Goal: Transaction & Acquisition: Register for event/course

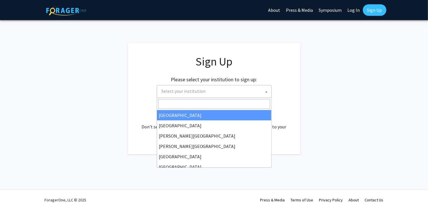
click at [255, 94] on span "Select your institution" at bounding box center [215, 91] width 112 height 12
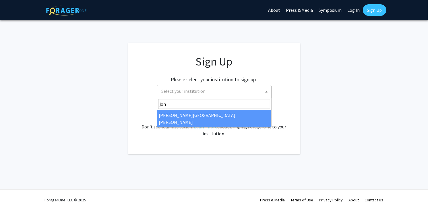
type input "john"
select select "1"
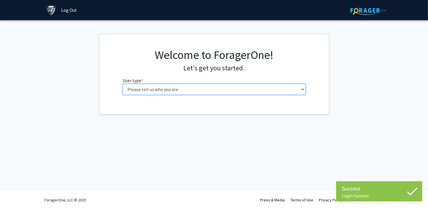
drag, startPoint x: 0, startPoint y: 0, endPoint x: 243, endPoint y: 88, distance: 258.6
click at [243, 88] on select "Please tell us who you are Undergraduate Student Master's Student Doctoral Cand…" at bounding box center [214, 89] width 183 height 11
select select "1: undergrad"
click at [123, 84] on select "Please tell us who you are Undergraduate Student Master's Student Doctoral Cand…" at bounding box center [214, 89] width 183 height 11
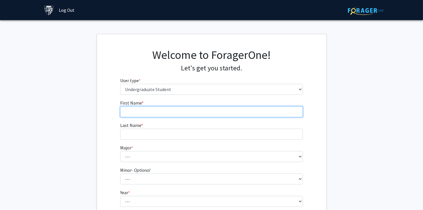
click at [215, 110] on input "First Name * required" at bounding box center [211, 111] width 183 height 11
type input "Quan"
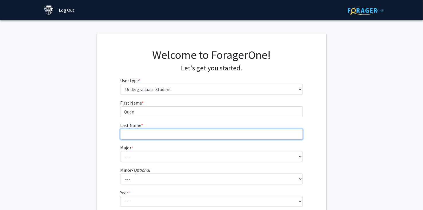
click at [141, 135] on input "Last Name * required" at bounding box center [211, 134] width 183 height 11
type input "Do"
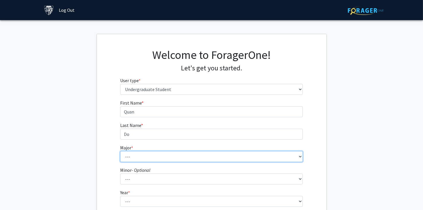
click at [137, 155] on select "--- Africana Studies Anthropology Applied Mathematics & Statistics Archaeology …" at bounding box center [211, 156] width 183 height 11
select select "11: 26"
click at [120, 151] on select "--- Africana Studies Anthropology Applied Mathematics & Statistics Archaeology …" at bounding box center [211, 156] width 183 height 11
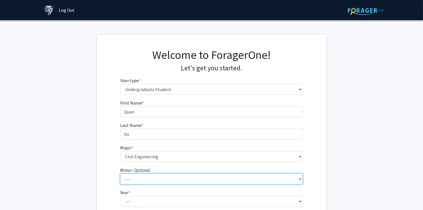
click at [136, 179] on select "--- Accounting and Financial Management Africana Studies Anthropology Applied M…" at bounding box center [211, 178] width 183 height 11
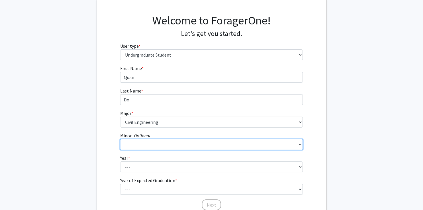
scroll to position [36, 0]
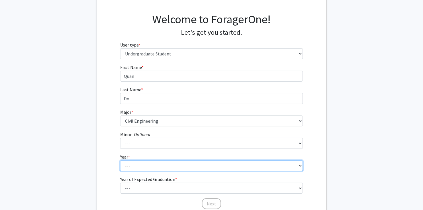
click at [131, 164] on select "--- First-year Sophomore Junior Senior Postbaccalaureate Certificate" at bounding box center [211, 165] width 183 height 11
select select "2: sophomore"
click at [120, 160] on select "--- First-year Sophomore Junior Senior Postbaccalaureate Certificate" at bounding box center [211, 165] width 183 height 11
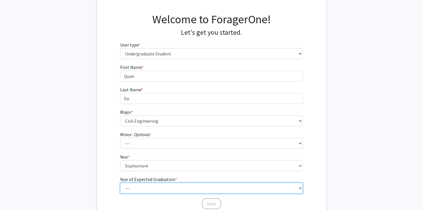
click at [146, 186] on select "--- 2025 2026 2027 2028 2029 2030 2031 2032 2033 2034" at bounding box center [211, 187] width 183 height 11
select select "4: 2028"
click at [120, 182] on select "--- 2025 2026 2027 2028 2029 2030 2031 2032 2033 2034" at bounding box center [211, 187] width 183 height 11
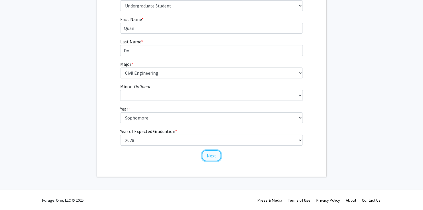
click at [208, 156] on button "Next" at bounding box center [211, 155] width 19 height 11
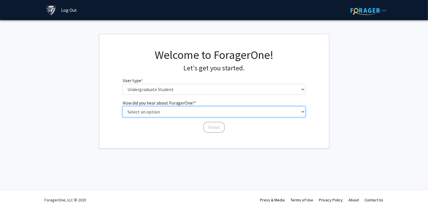
click at [220, 113] on select "Select an option Peer/student recommendation Faculty/staff recommendation Unive…" at bounding box center [214, 111] width 183 height 11
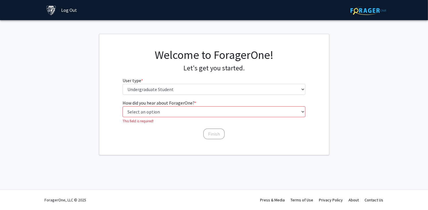
click at [211, 173] on div "Skip navigation Log Out Complete your profile × To continue, you need to make s…" at bounding box center [214, 105] width 428 height 210
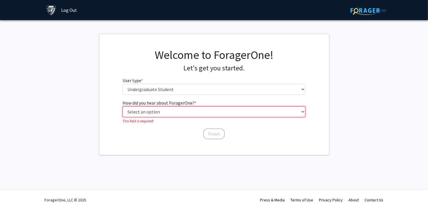
click at [224, 112] on select "Select an option Peer/student recommendation Faculty/staff recommendation Unive…" at bounding box center [214, 111] width 183 height 11
select select "3: university_website"
click at [123, 106] on select "Select an option Peer/student recommendation Faculty/staff recommendation Unive…" at bounding box center [214, 111] width 183 height 11
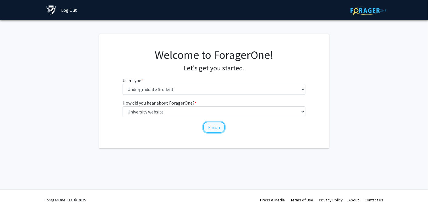
click at [219, 129] on button "Finish" at bounding box center [214, 127] width 22 height 11
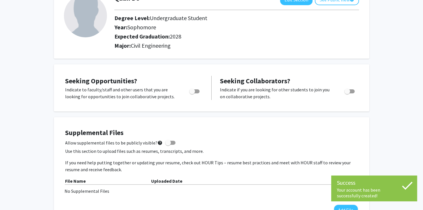
scroll to position [48, 0]
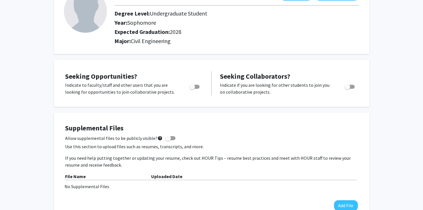
click at [200, 88] on div "Toggle" at bounding box center [195, 85] width 16 height 9
click at [193, 89] on div at bounding box center [195, 88] width 24 height 14
click at [194, 88] on span "Toggle" at bounding box center [192, 87] width 6 height 6
click at [192, 89] on input "Are you actively seeking opportunities?" at bounding box center [192, 89] width 0 height 0
checkbox input "true"
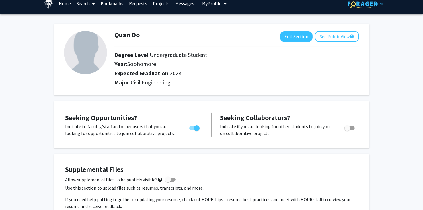
scroll to position [0, 0]
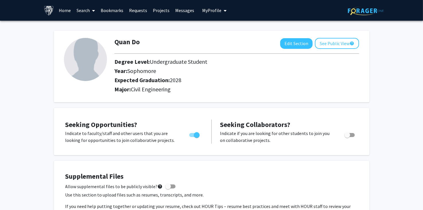
click at [165, 11] on link "Projects" at bounding box center [161, 10] width 22 height 20
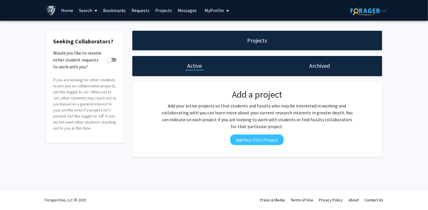
click at [88, 12] on link "Search" at bounding box center [88, 10] width 24 height 20
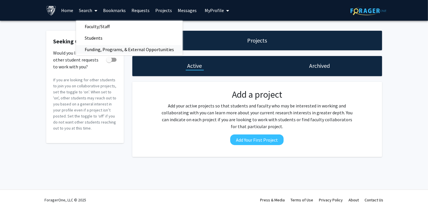
click at [107, 44] on span "Funding, Programs, & External Opportunities" at bounding box center [129, 49] width 106 height 11
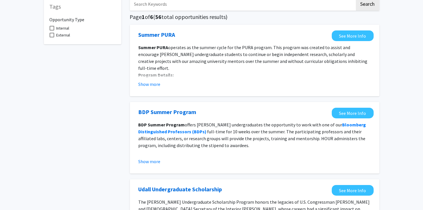
scroll to position [34, 0]
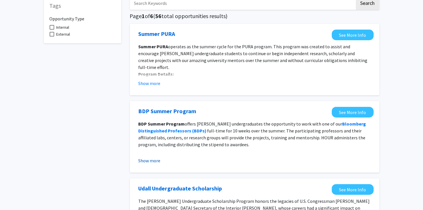
click at [154, 160] on button "Show more" at bounding box center [150, 160] width 22 height 7
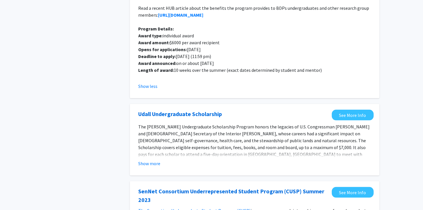
scroll to position [184, 0]
click at [151, 161] on button "Show more" at bounding box center [150, 163] width 22 height 7
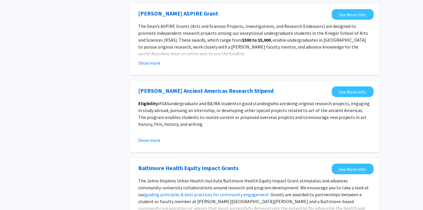
scroll to position [728, 0]
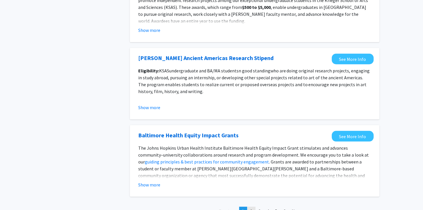
click at [249, 207] on link "page 2" at bounding box center [252, 211] width 8 height 9
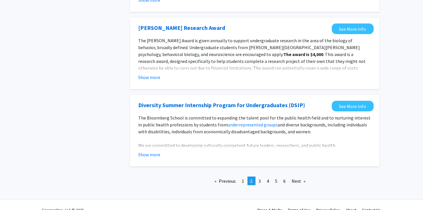
scroll to position [674, 0]
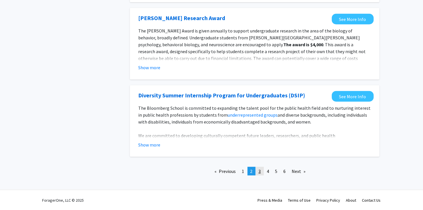
click at [261, 171] on span "3" at bounding box center [260, 171] width 2 height 6
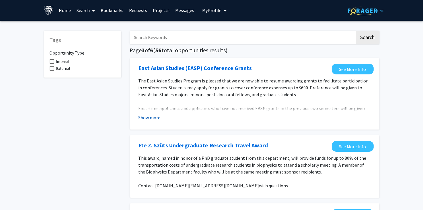
click at [159, 115] on button "Show more" at bounding box center [150, 117] width 22 height 7
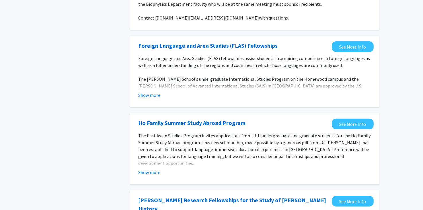
scroll to position [205, 0]
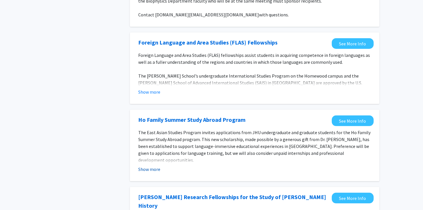
click at [159, 167] on button "Show more" at bounding box center [150, 169] width 22 height 7
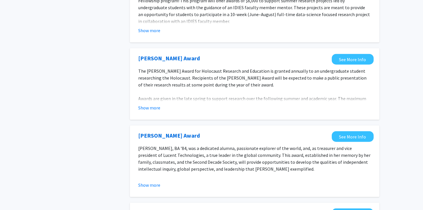
scroll to position [755, 0]
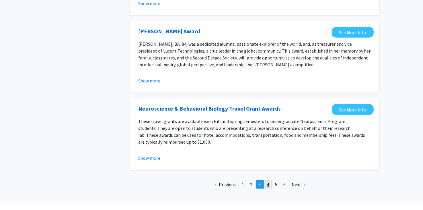
click at [270, 180] on link "page 4" at bounding box center [268, 184] width 8 height 9
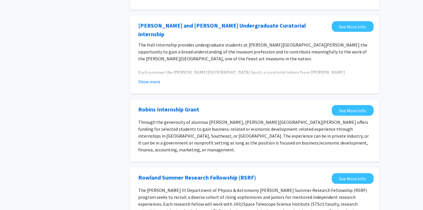
scroll to position [275, 0]
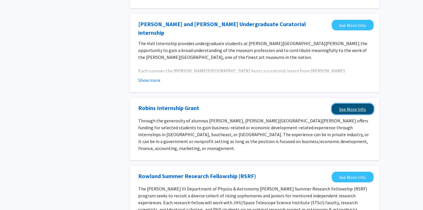
click at [347, 104] on link "See More Info" at bounding box center [353, 109] width 42 height 11
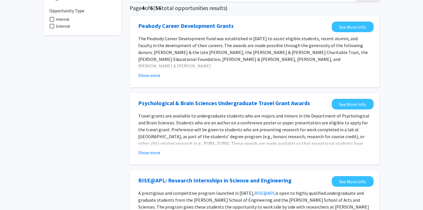
scroll to position [0, 0]
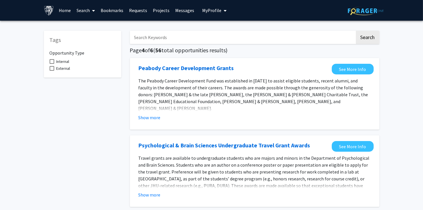
click at [248, 38] on input "Search Keywords" at bounding box center [242, 37] width 225 height 13
click at [83, 9] on link "Search" at bounding box center [86, 10] width 24 height 20
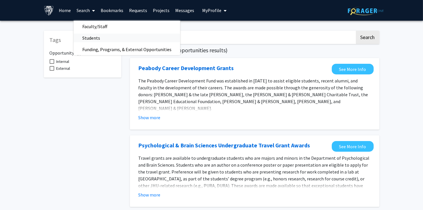
click at [151, 40] on link "Students" at bounding box center [127, 38] width 106 height 9
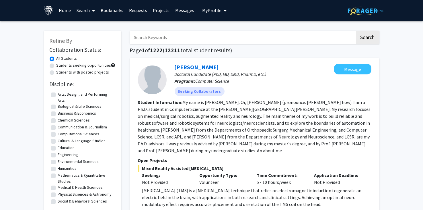
click at [80, 12] on link "Search" at bounding box center [86, 10] width 24 height 20
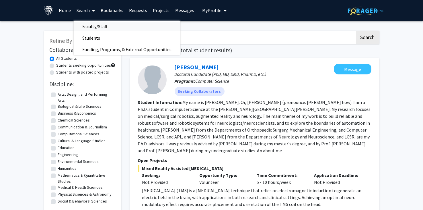
click at [97, 28] on span "Faculty/Staff" at bounding box center [95, 26] width 42 height 11
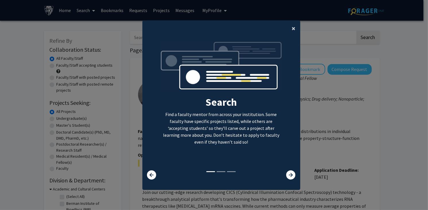
click at [292, 27] on span "×" at bounding box center [294, 28] width 4 height 9
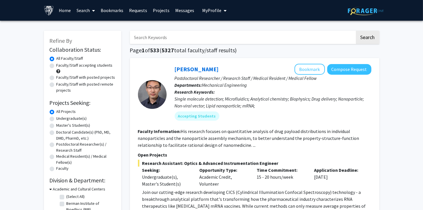
click at [88, 11] on link "Search" at bounding box center [86, 10] width 24 height 20
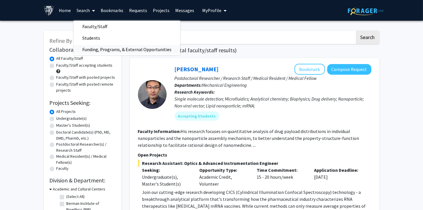
click at [94, 49] on span "Funding, Programs, & External Opportunities" at bounding box center [127, 49] width 106 height 11
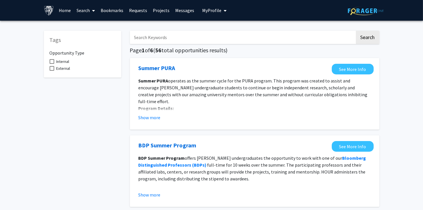
click at [180, 34] on input "Search Keywords" at bounding box center [242, 37] width 225 height 13
click at [356, 31] on button "Search" at bounding box center [368, 37] width 24 height 13
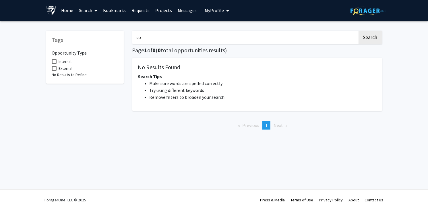
type input "s"
click at [358, 31] on button "Search" at bounding box center [370, 37] width 24 height 13
click at [369, 36] on button "Search" at bounding box center [370, 37] width 24 height 13
click at [320, 38] on input "civil" at bounding box center [244, 37] width 225 height 13
type input "c"
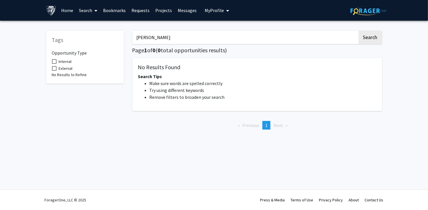
click at [358, 31] on button "Search" at bounding box center [370, 37] width 24 height 13
type input "v"
click at [358, 31] on button "Search" at bounding box center [370, 37] width 24 height 13
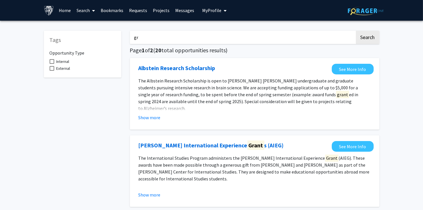
type input "g"
click at [356, 31] on button "Search" at bounding box center [368, 37] width 24 height 13
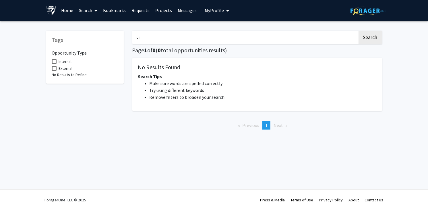
type input "v"
click at [358, 31] on button "Search" at bounding box center [370, 37] width 24 height 13
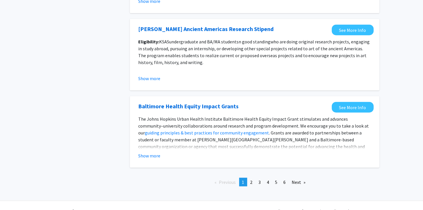
scroll to position [651, 0]
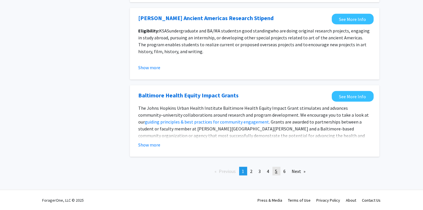
click at [279, 172] on link "page 5" at bounding box center [277, 171] width 8 height 9
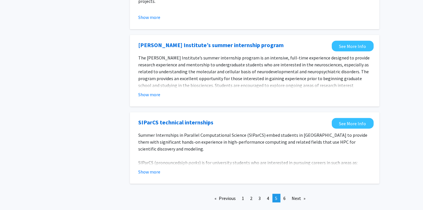
scroll to position [651, 0]
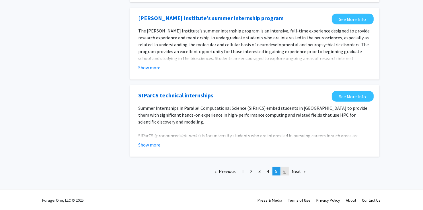
click at [286, 171] on link "page 6" at bounding box center [285, 171] width 8 height 9
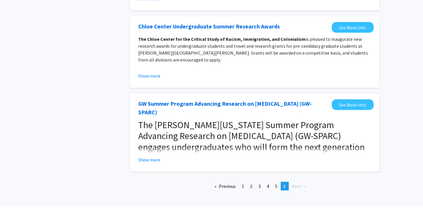
scroll to position [359, 0]
